Goal: Task Accomplishment & Management: Use online tool/utility

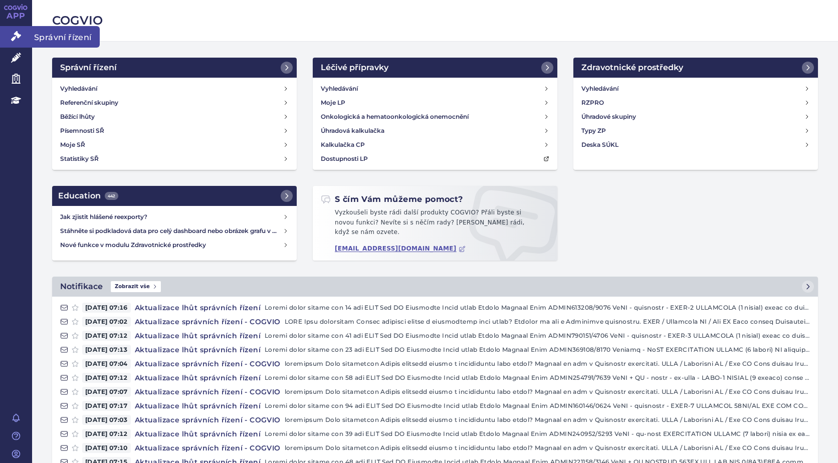
click at [13, 36] on icon at bounding box center [16, 36] width 10 height 10
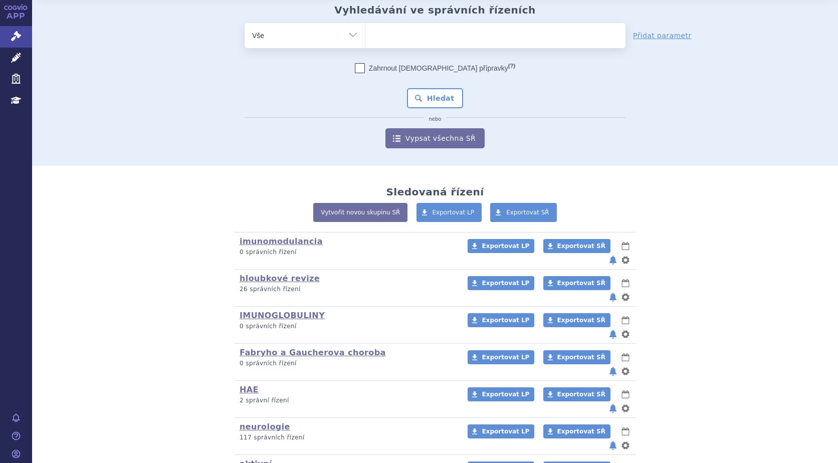
scroll to position [50, 0]
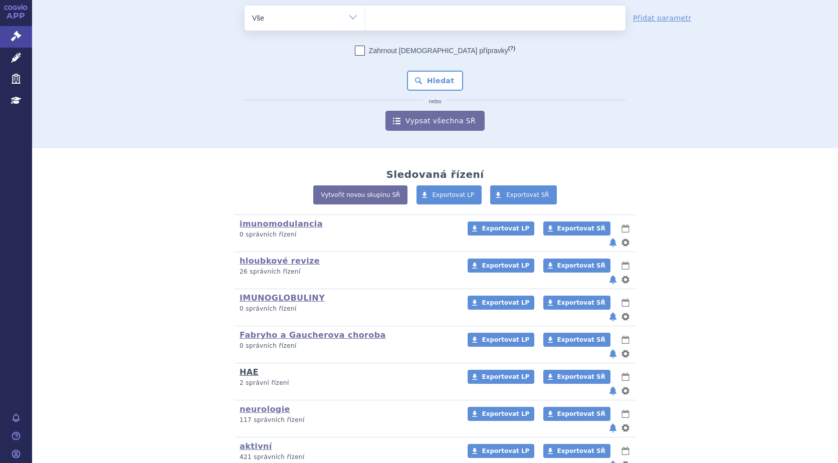
click at [248, 367] on link "HAE" at bounding box center [249, 372] width 19 height 10
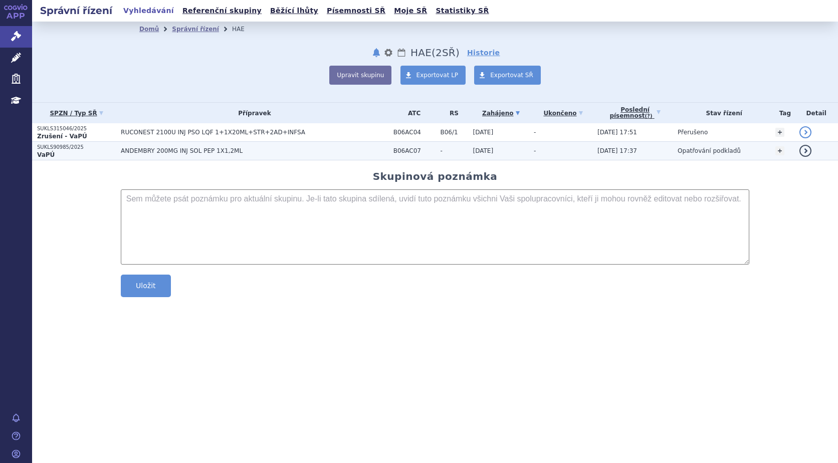
click at [42, 152] on strong "VaPÚ" at bounding box center [46, 154] width 18 height 7
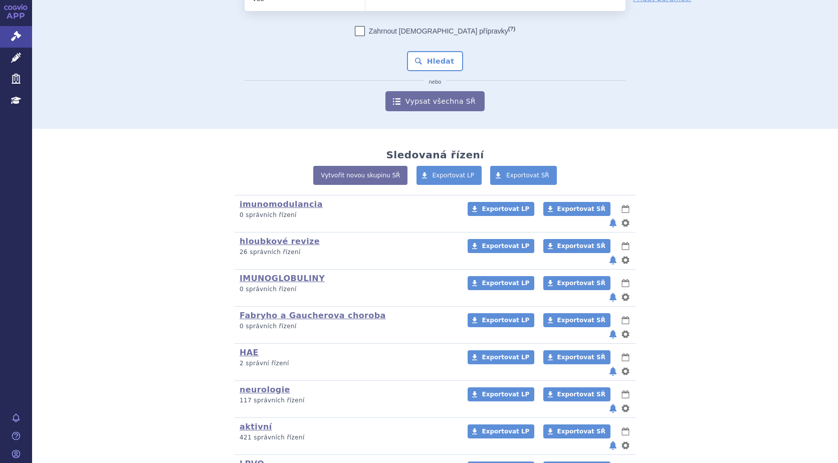
scroll to position [89, 0]
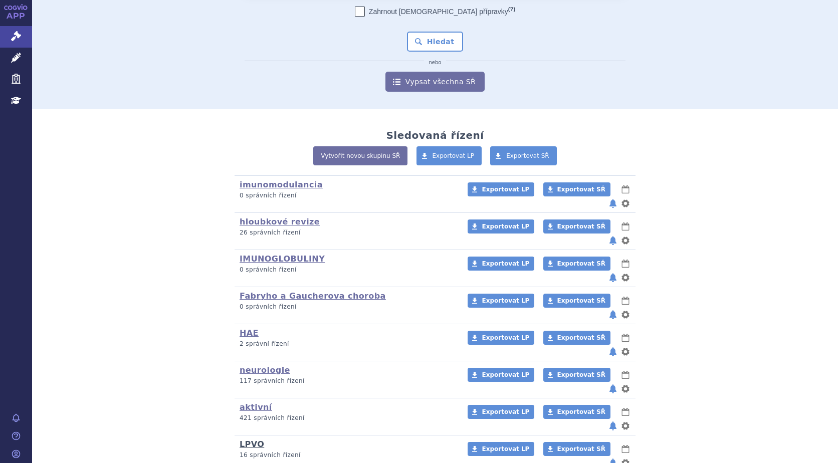
click at [250, 439] on link "LPVO" at bounding box center [252, 444] width 25 height 10
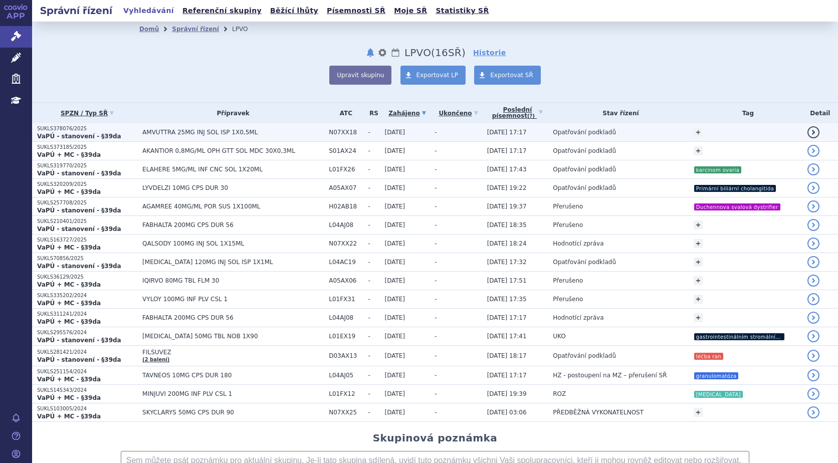
click at [146, 133] on span "AMVUTTRA 25MG INJ SOL ISP 1X0,5ML" at bounding box center [232, 132] width 181 height 7
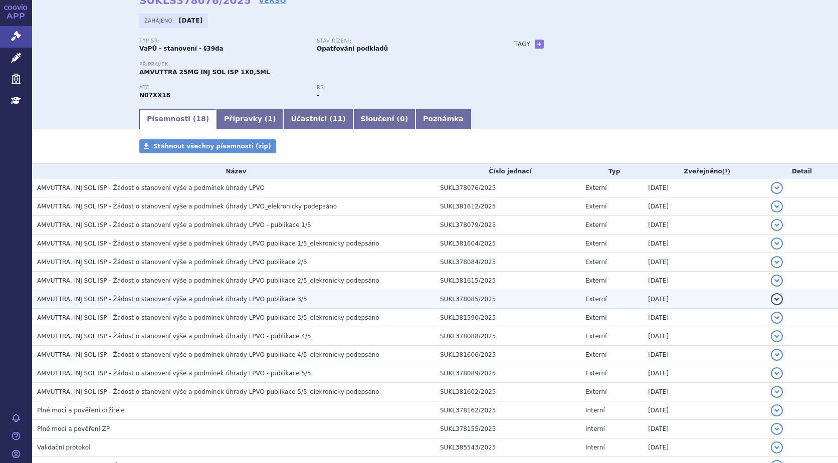
scroll to position [162, 0]
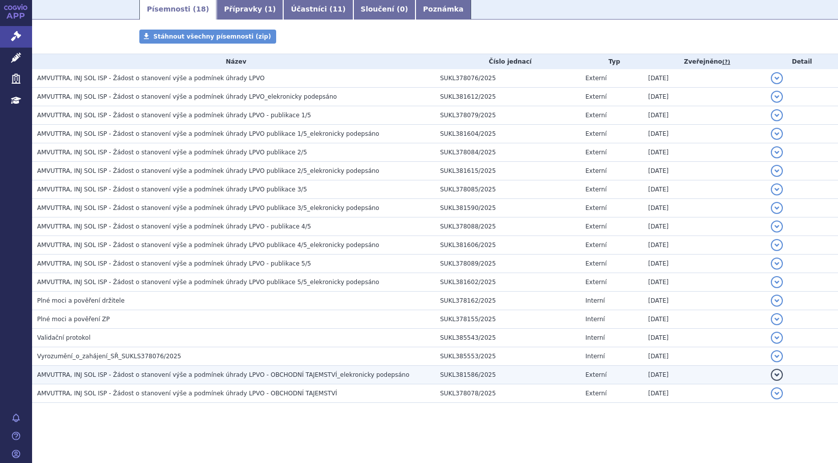
click at [314, 376] on span "AMVUTTRA, INJ SOL ISP - Žádost o stanovení výše a podmínek úhrady LPVO - OBCHOD…" at bounding box center [223, 374] width 372 height 7
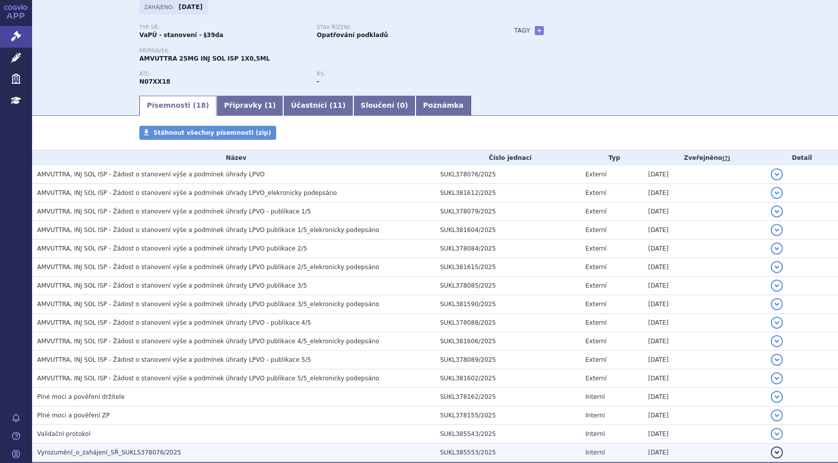
scroll to position [62, 0]
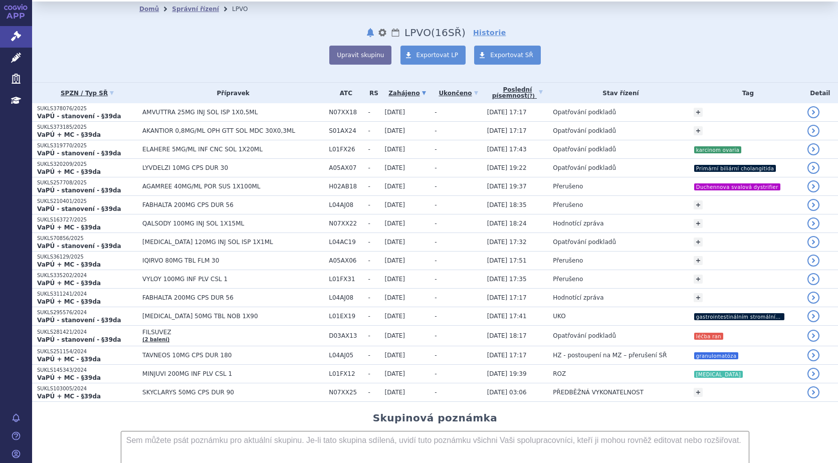
scroll to position [50, 0]
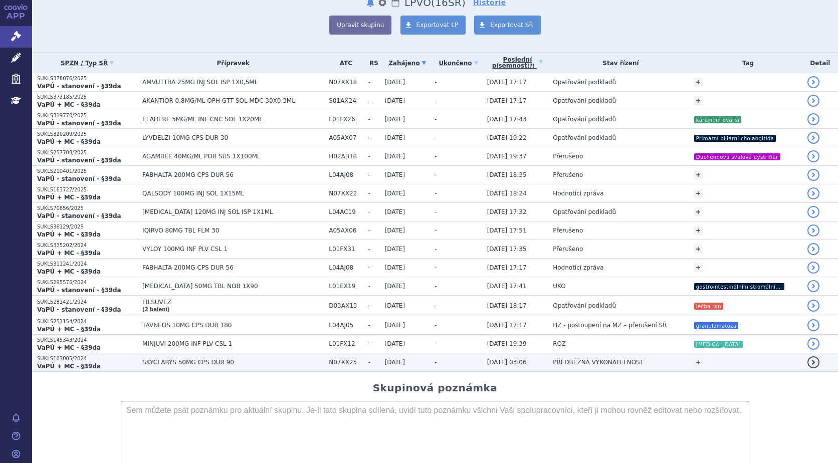
click at [68, 363] on strong "VaPÚ + MC - §39da" at bounding box center [69, 366] width 64 height 7
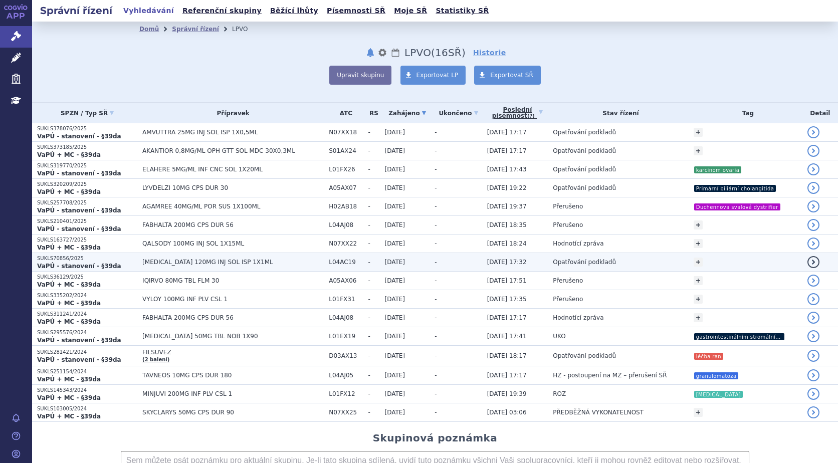
click at [163, 263] on span "[MEDICAL_DATA] 120MG INJ SOL ISP 1X1ML" at bounding box center [232, 262] width 181 height 7
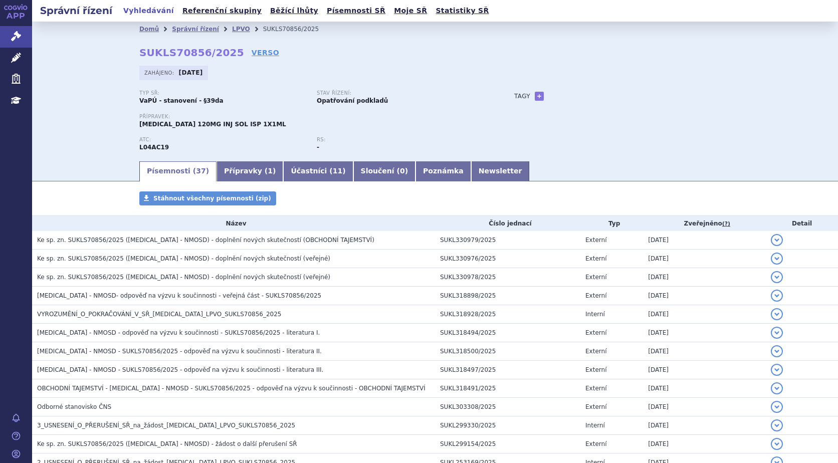
click at [529, 92] on div "Tagy + Přidat" at bounding box center [612, 96] width 237 height 12
click at [535, 95] on link "+" at bounding box center [539, 96] width 9 height 9
click at [565, 92] on span at bounding box center [584, 96] width 72 height 13
type input "NMOSD"
click at [633, 95] on button "Přidat" at bounding box center [636, 96] width 26 height 12
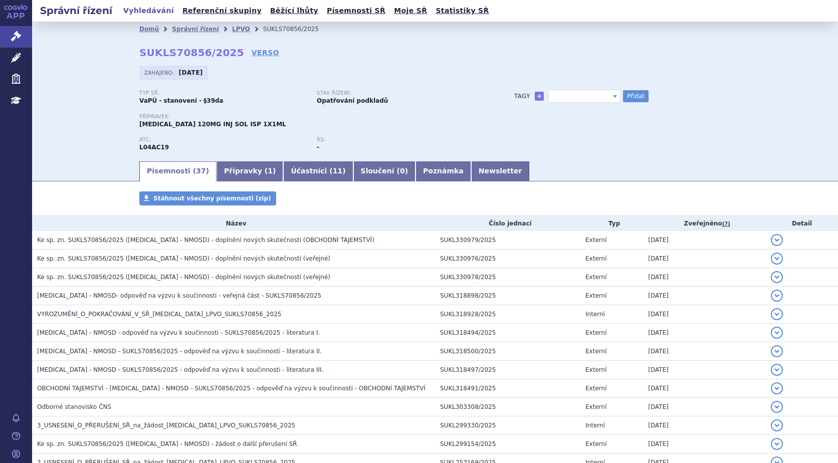
click at [555, 97] on span at bounding box center [584, 96] width 72 height 13
type input "NMOSD"
select select "NMOSD"
click at [631, 94] on button "Přidat" at bounding box center [636, 96] width 26 height 12
select select
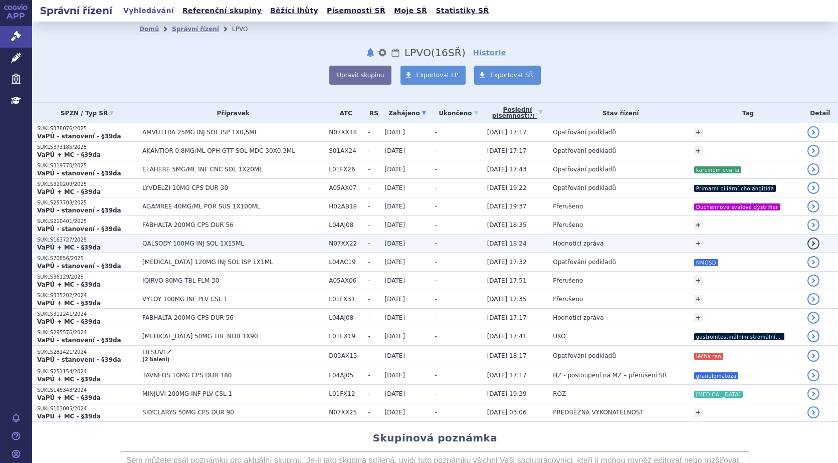
click at [82, 242] on p "SUKLS163727/2025" at bounding box center [87, 240] width 100 height 7
click at [163, 242] on span "QALSODY 100MG INJ SOL 1X15ML" at bounding box center [232, 243] width 181 height 7
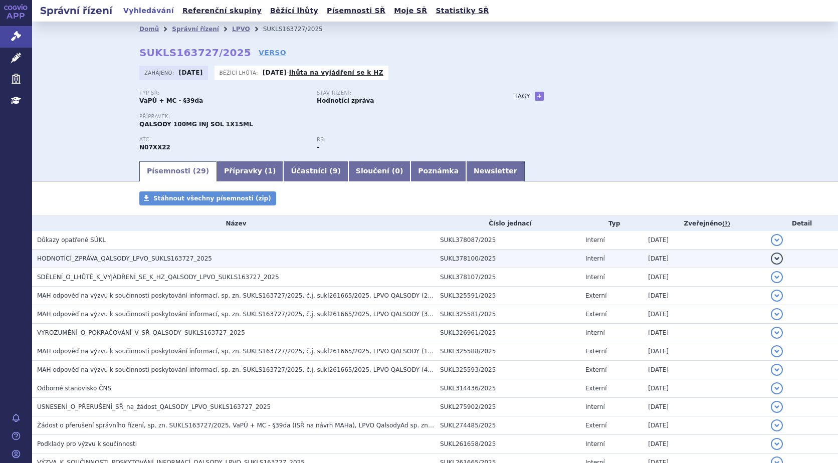
click at [119, 255] on span "HODNOTÍCÍ_ZPRÁVA_QALSODY_LPVO_SUKLS163727_2025" at bounding box center [124, 258] width 175 height 7
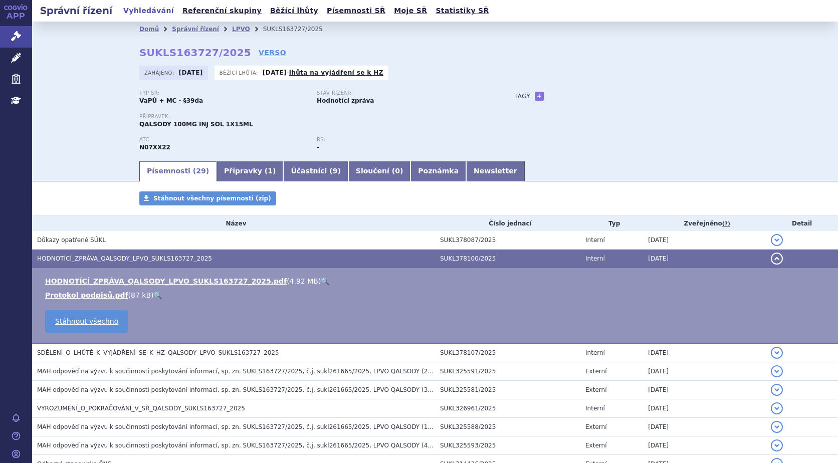
click at [321, 283] on link "🔍" at bounding box center [325, 281] width 9 height 8
click at [536, 99] on link "+" at bounding box center [539, 96] width 9 height 9
click at [574, 96] on span at bounding box center [584, 96] width 72 height 13
type input "amyotrofická laterální skleróza"
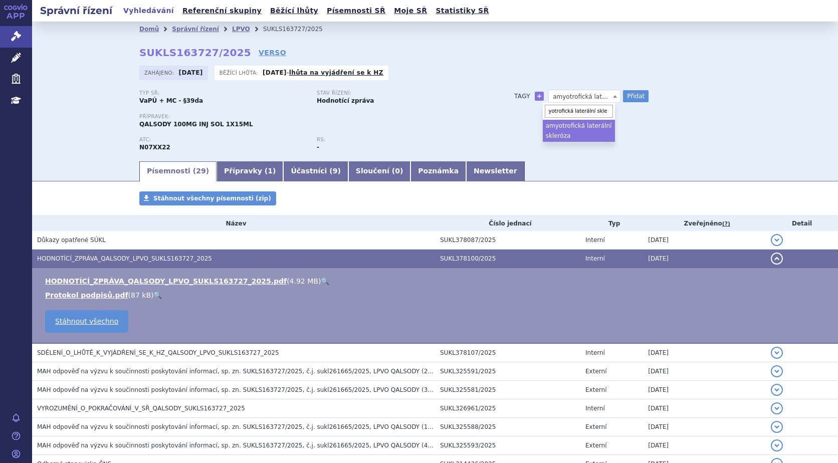
scroll to position [0, 0]
select select "amyotrofická laterální skleróza"
click at [635, 99] on button "Přidat" at bounding box center [636, 96] width 26 height 12
select select
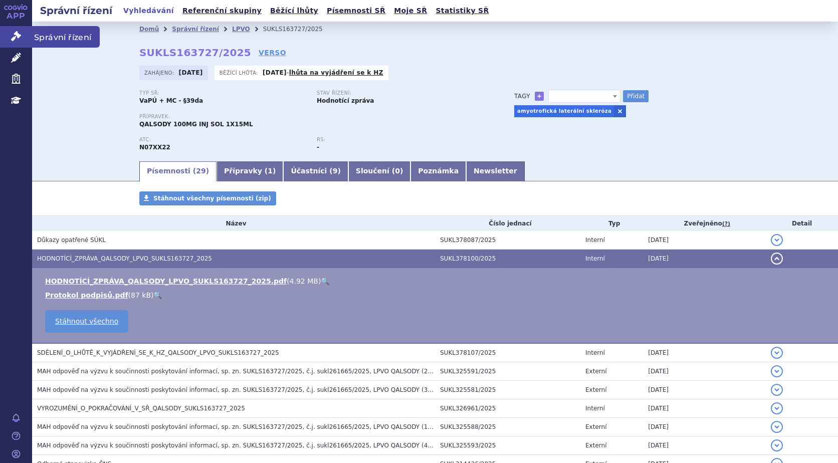
click at [18, 33] on icon at bounding box center [16, 36] width 10 height 10
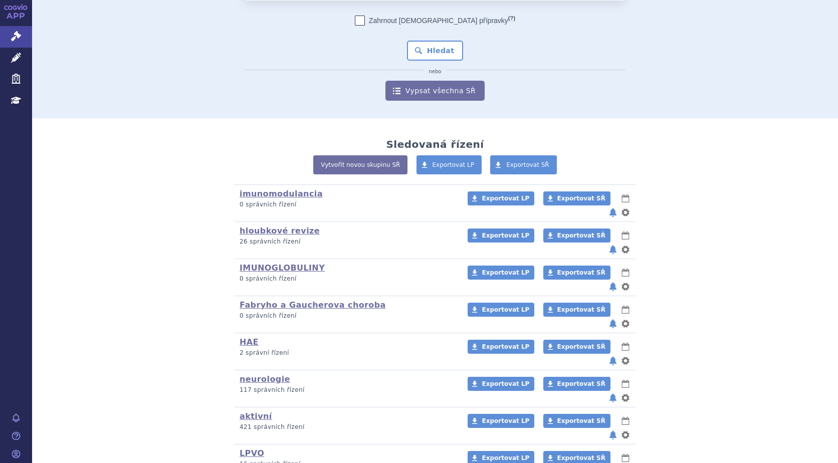
scroll to position [89, 0]
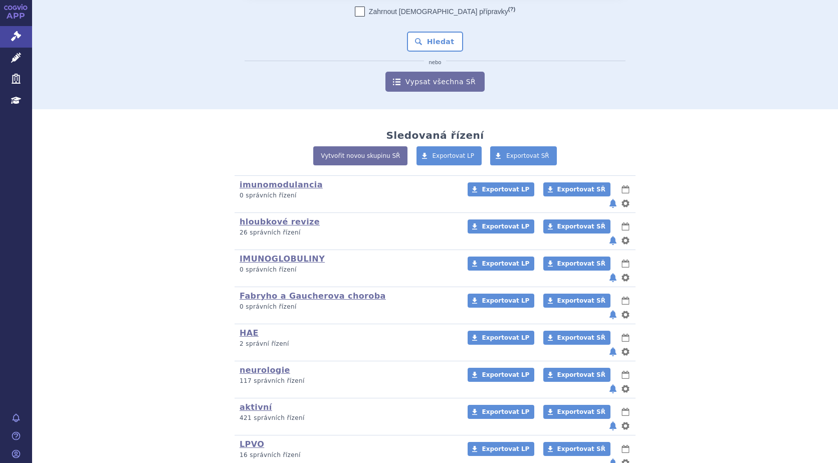
drag, startPoint x: 251, startPoint y: 380, endPoint x: 259, endPoint y: 379, distance: 8.6
click at [251, 439] on link "LPVO" at bounding box center [252, 444] width 25 height 10
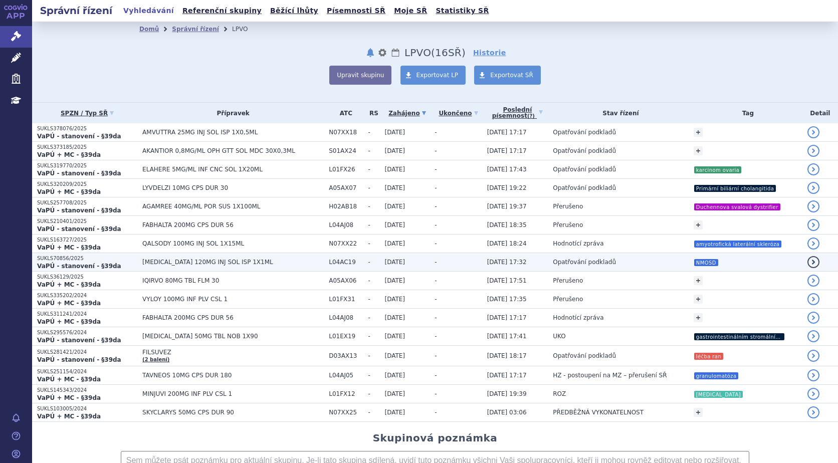
click at [164, 263] on span "[MEDICAL_DATA] 120MG INJ SOL ISP 1X1ML" at bounding box center [232, 262] width 181 height 7
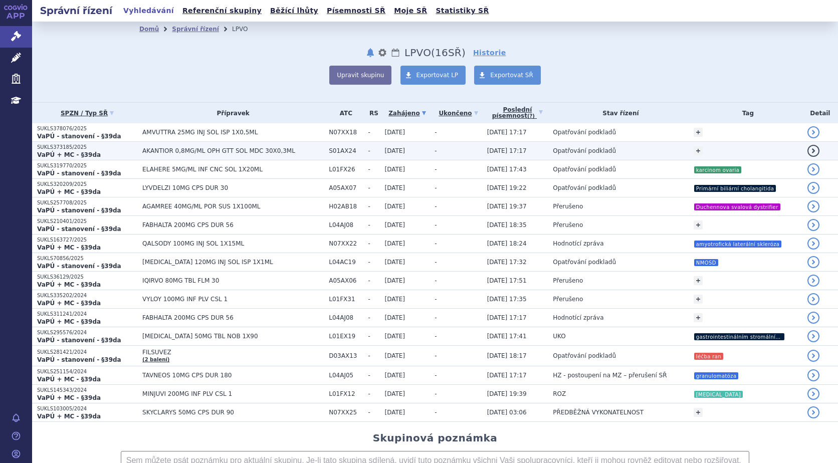
click at [170, 148] on span "AKANTIOR 0,8MG/ML OPH GTT SOL MDC 30X0,3ML" at bounding box center [232, 150] width 181 height 7
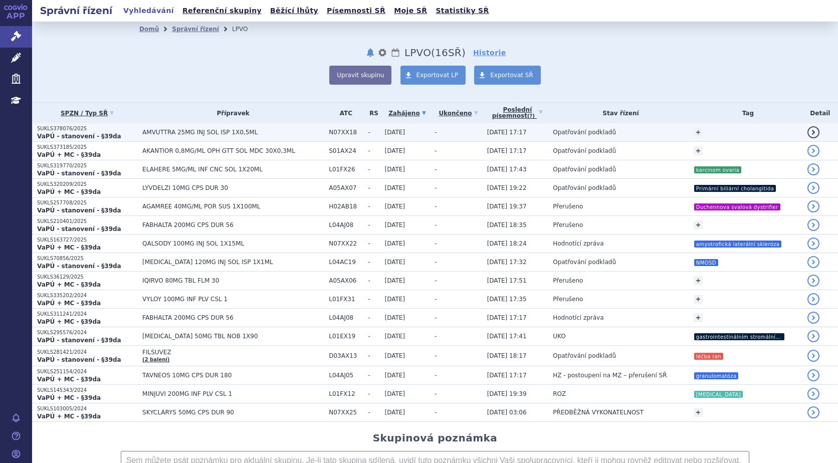
click at [144, 133] on span "AMVUTTRA 25MG INJ SOL ISP 1X0,5ML" at bounding box center [232, 132] width 181 height 7
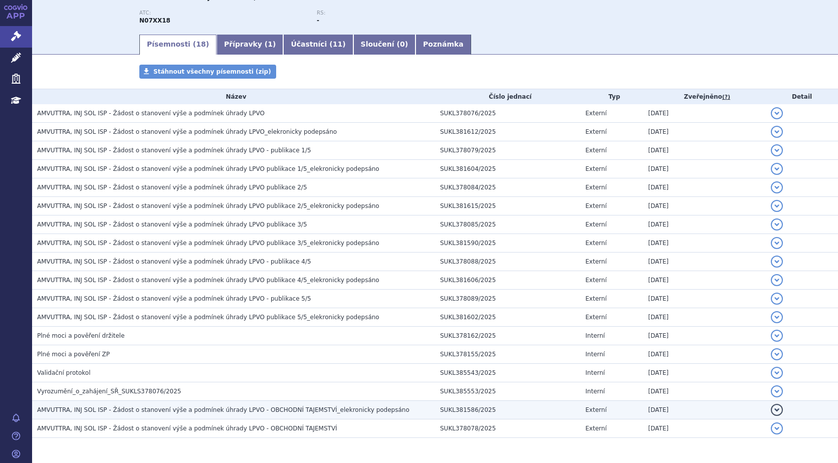
scroll to position [112, 0]
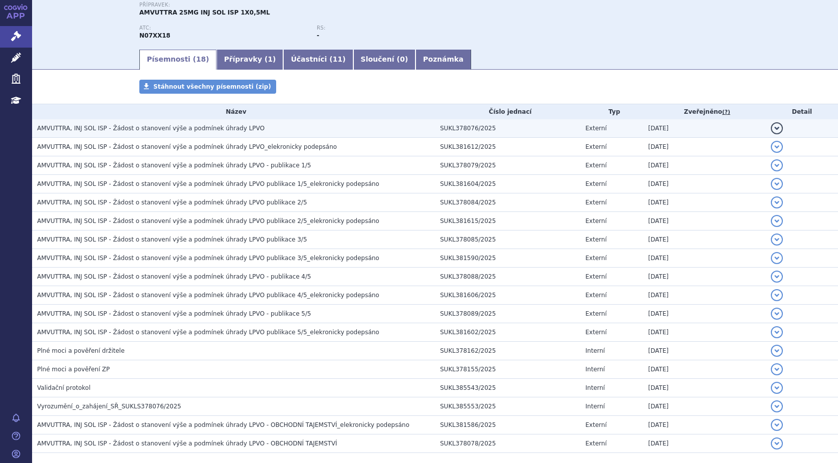
click at [225, 125] on span "AMVUTTRA, INJ SOL ISP - Žádost o stanovení výše a podmínek úhrady LPVO" at bounding box center [150, 128] width 227 height 7
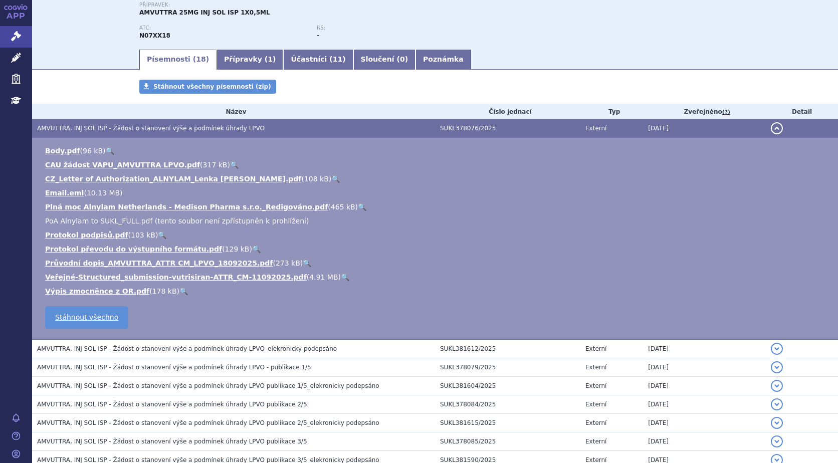
click at [230, 164] on link "🔍" at bounding box center [234, 165] width 9 height 8
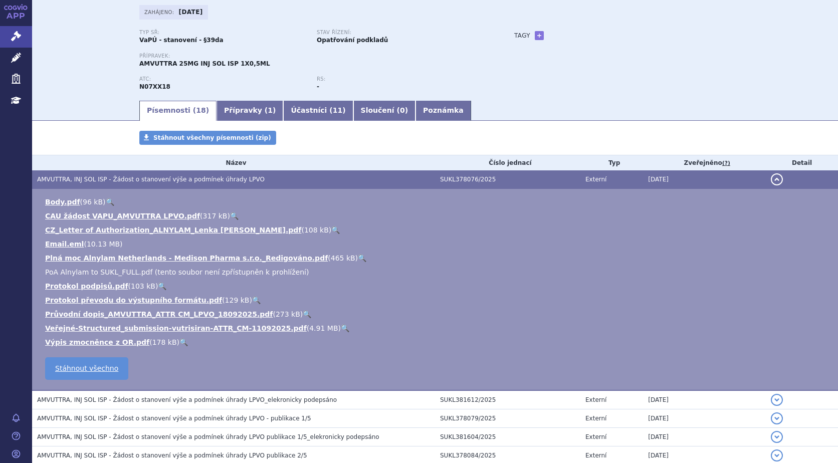
scroll to position [0, 0]
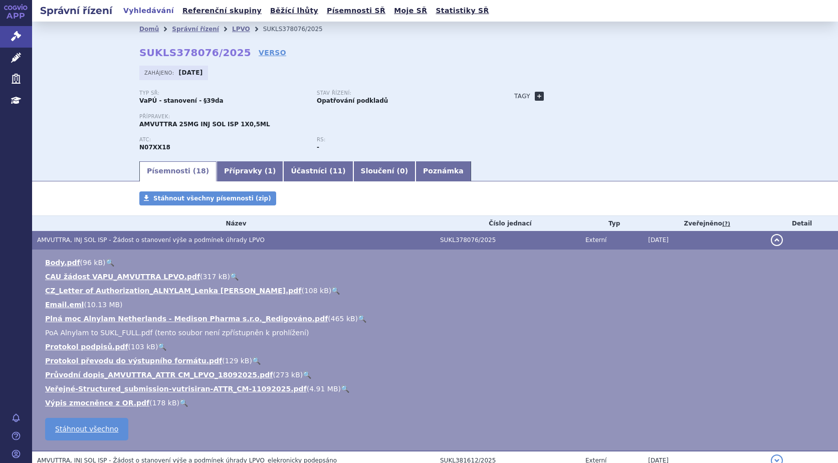
click at [535, 96] on link "+" at bounding box center [539, 96] width 9 height 9
click at [565, 96] on span at bounding box center [584, 96] width 72 height 13
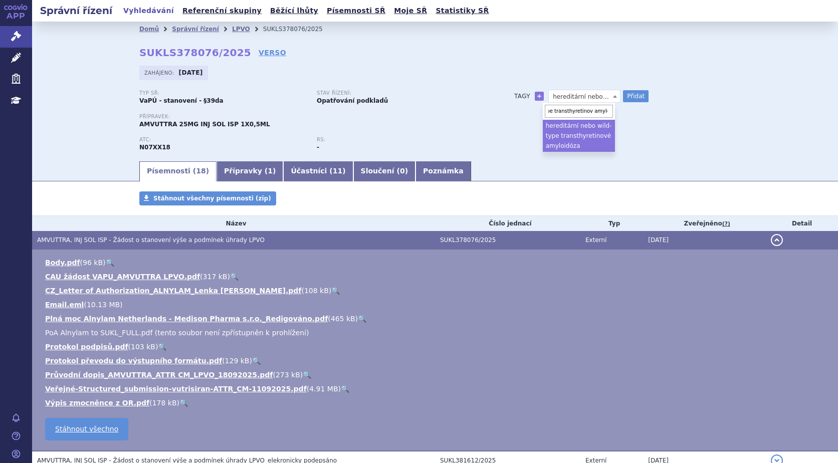
scroll to position [0, 61]
type input "hereditární nebo wild-type transthyretinová amyloidóza"
drag, startPoint x: 637, startPoint y: 96, endPoint x: 630, endPoint y: 98, distance: 7.2
click at [637, 96] on button "Přidat" at bounding box center [636, 96] width 26 height 12
select select
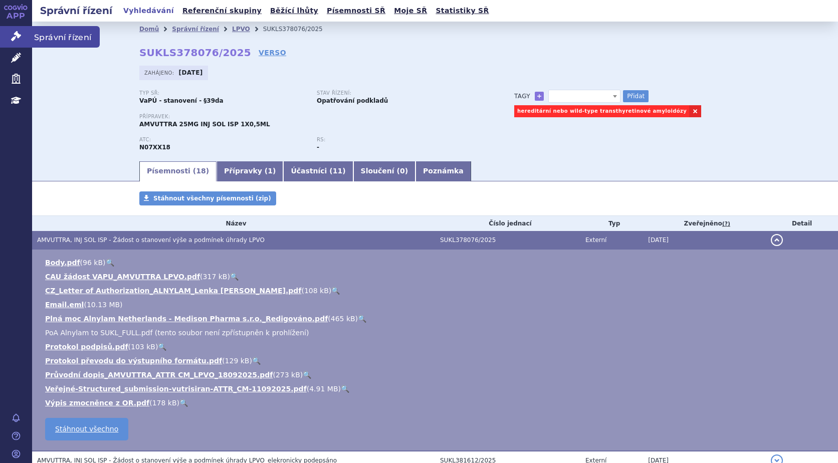
click at [18, 34] on icon at bounding box center [16, 36] width 10 height 10
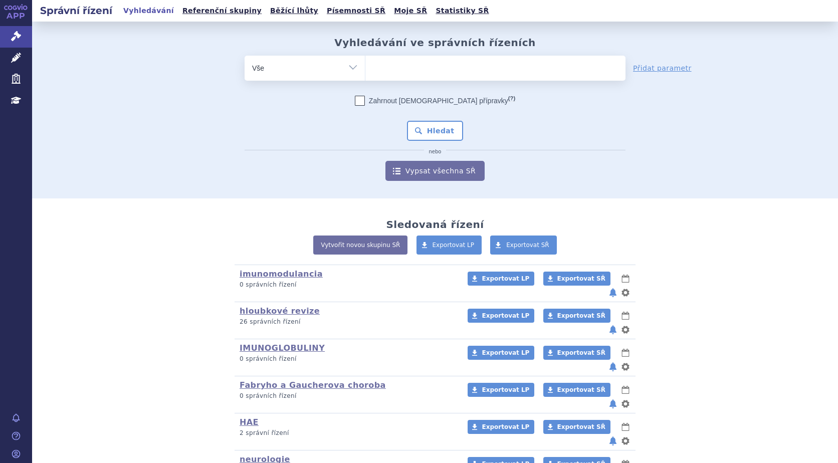
scroll to position [89, 0]
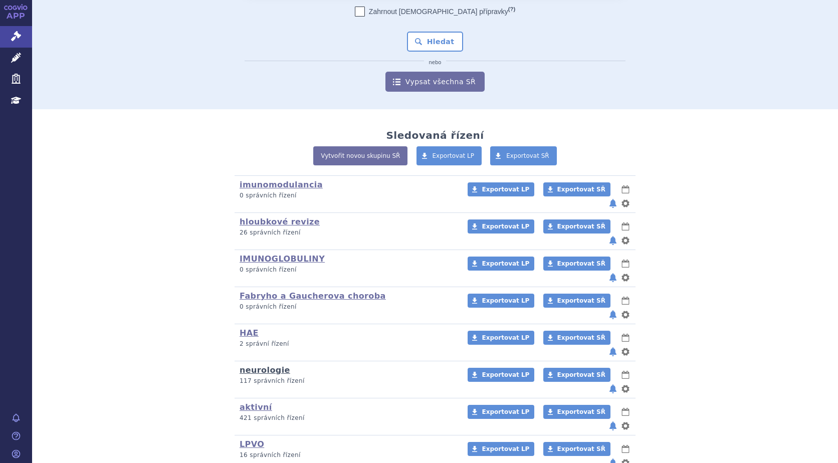
click at [261, 365] on link "neurologie" at bounding box center [265, 370] width 51 height 10
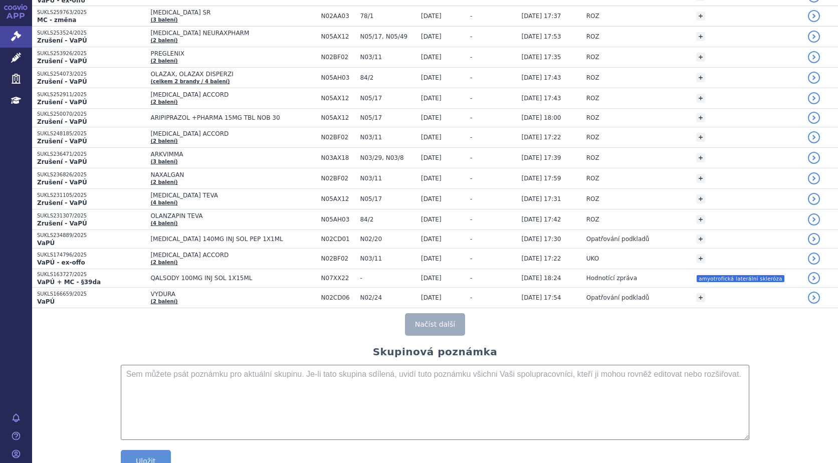
scroll to position [1844, 0]
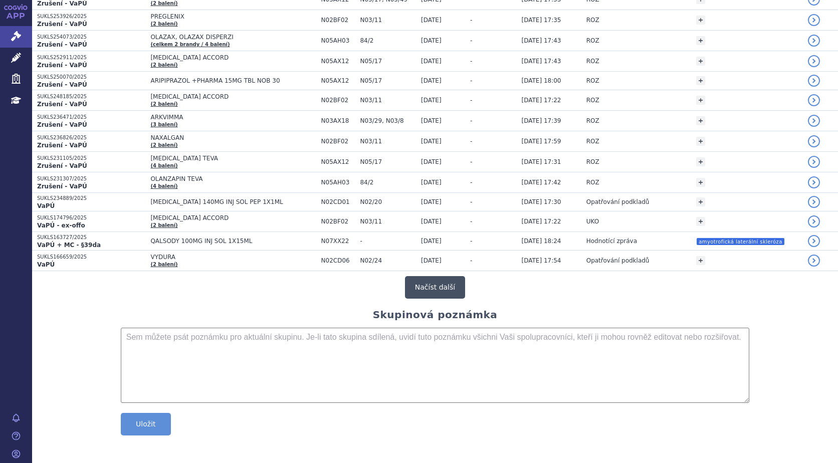
click at [424, 289] on button "Načíst další" at bounding box center [435, 287] width 60 height 23
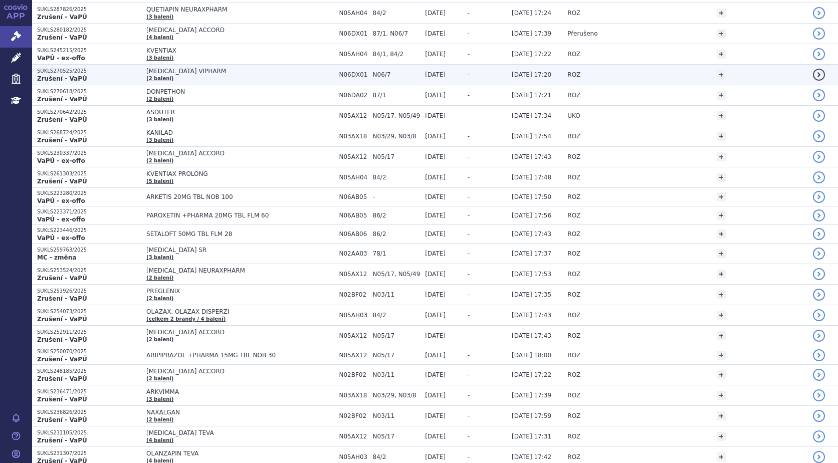
scroll to position [1544, 0]
